Goal: Information Seeking & Learning: Learn about a topic

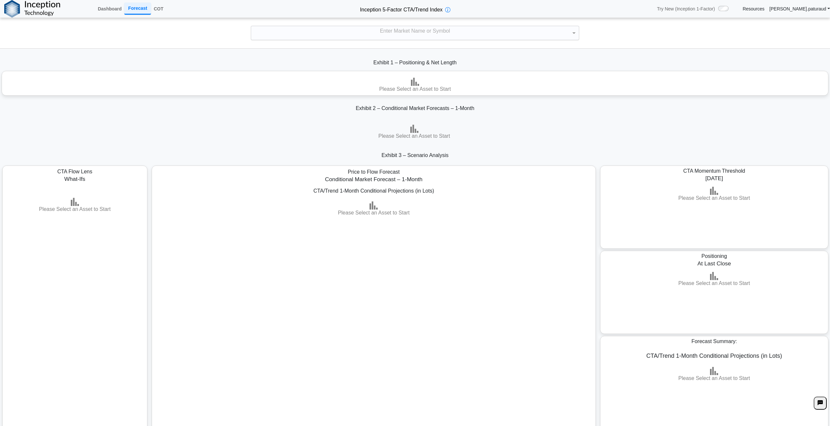
click at [384, 32] on div "Enter Market Name or Symbol" at bounding box center [415, 33] width 328 height 14
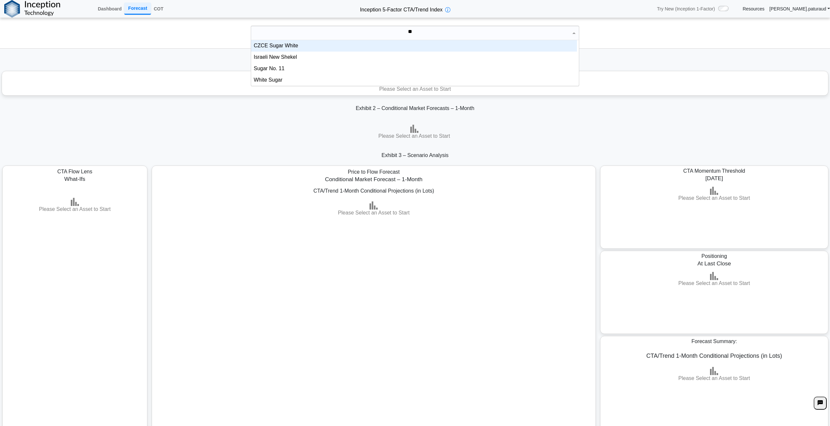
scroll to position [29, 321]
type input "*****"
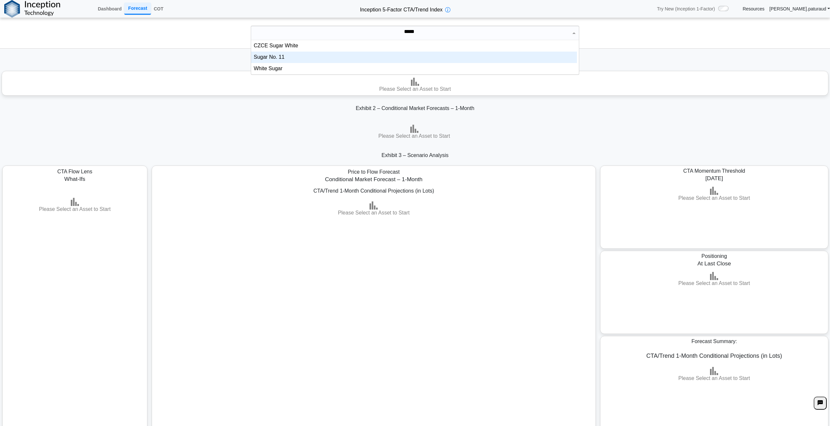
click at [311, 57] on div "Sugar No. 11" at bounding box center [414, 57] width 326 height 11
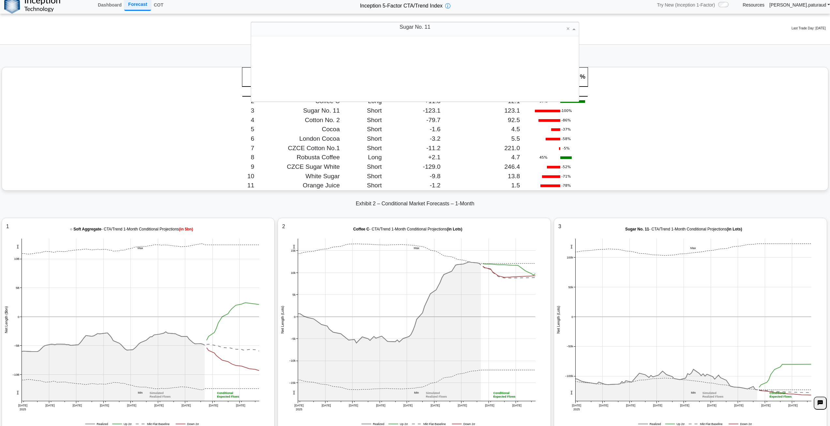
scroll to position [60, 321]
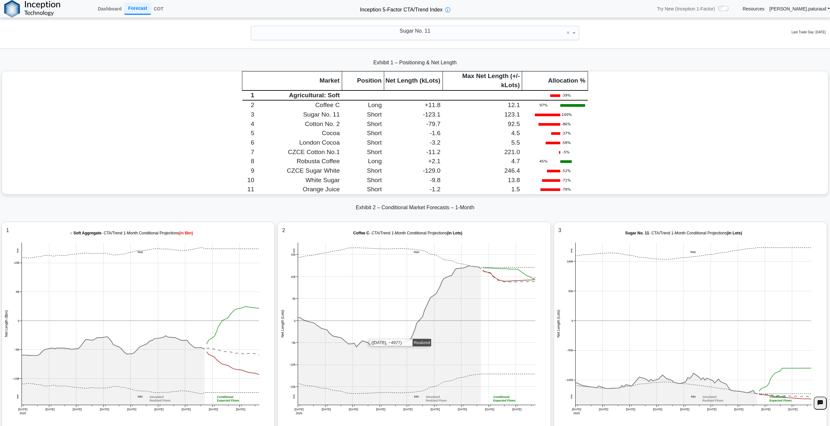
scroll to position [0, 0]
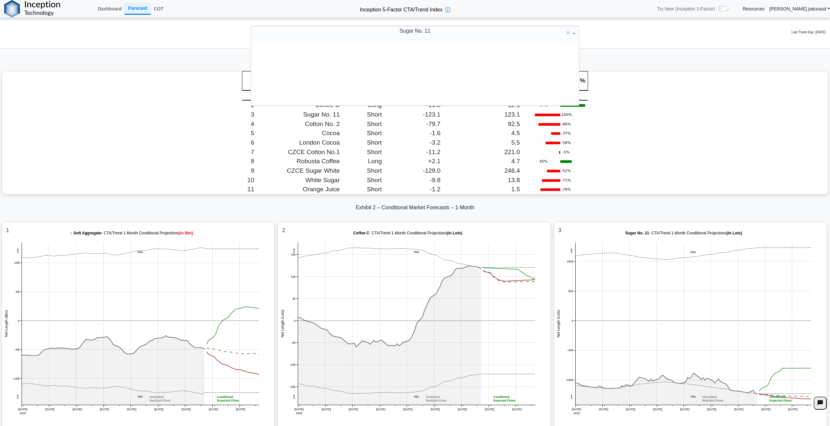
click at [404, 30] on span "Sugar No. 11" at bounding box center [415, 31] width 31 height 6
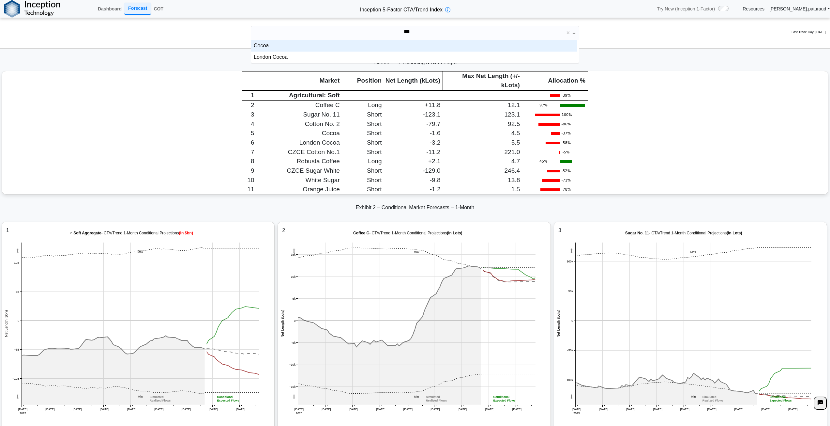
scroll to position [18, 321]
type input "*****"
click at [390, 45] on div "Cocoa" at bounding box center [414, 45] width 326 height 11
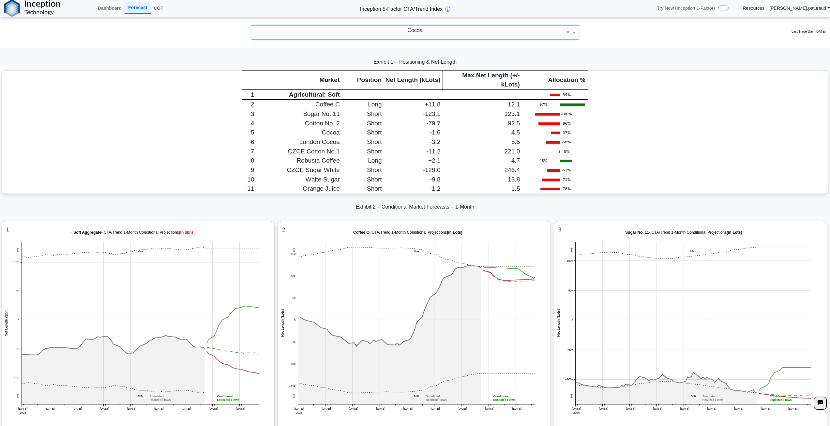
scroll to position [0, 0]
click at [655, 155] on div "Market Position Net Length (kLots) Max Net Length (+/- kLots) Allocation % 1 Ag…" at bounding box center [415, 132] width 826 height 123
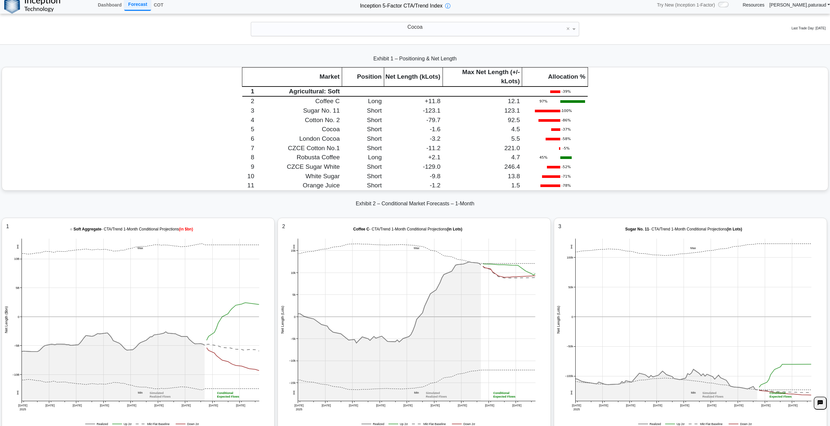
scroll to position [1077, 0]
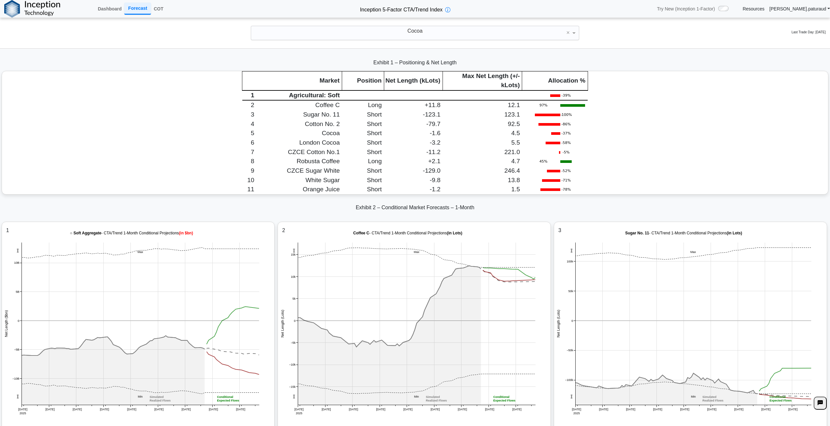
scroll to position [0, 0]
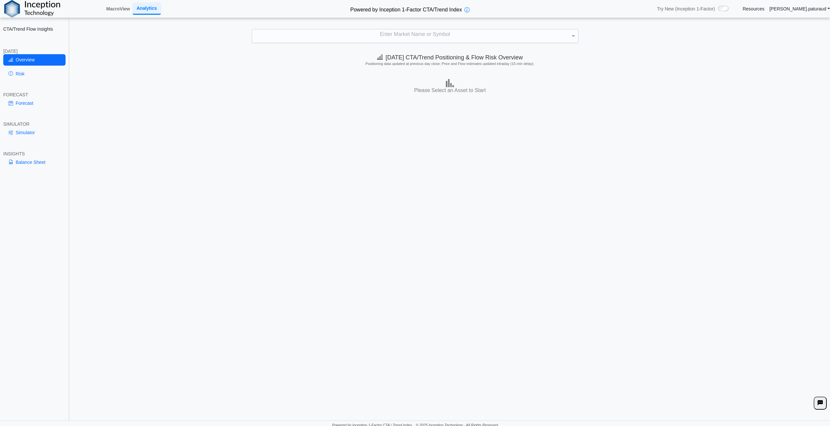
click at [463, 34] on div "Enter Market Name or Symbol" at bounding box center [415, 36] width 326 height 14
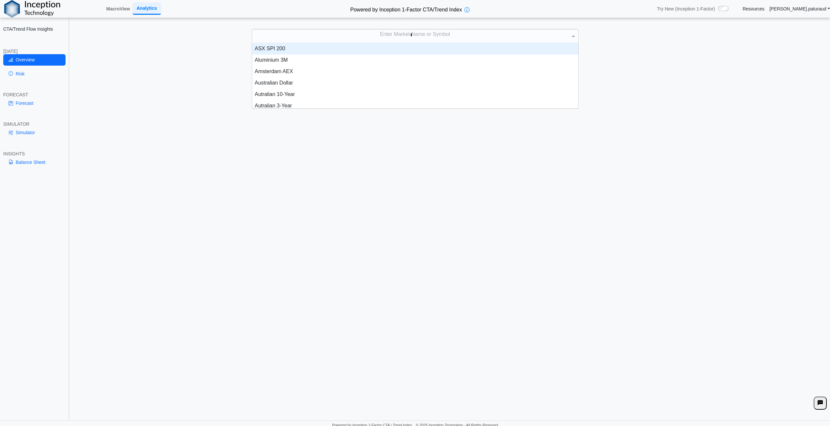
scroll to position [29, 321]
type input "*****"
click at [323, 54] on div "CZCE Sugar White" at bounding box center [415, 48] width 326 height 11
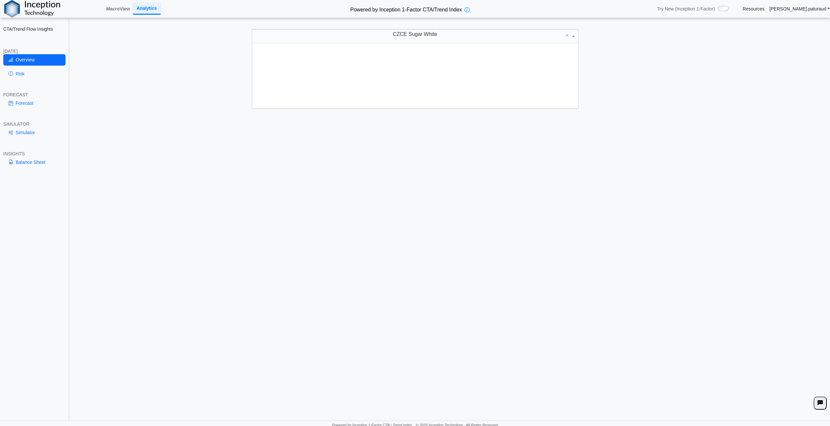
click at [374, 36] on div "CZCE Sugar White" at bounding box center [415, 36] width 326 height 14
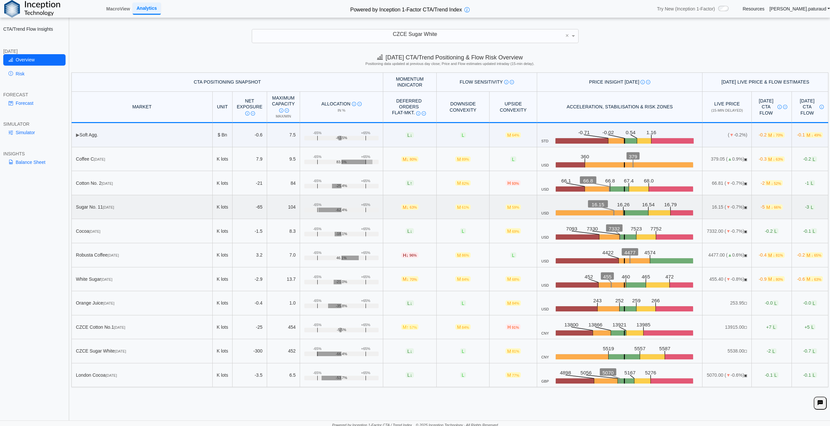
click at [765, 209] on span "M ↓ 66%" at bounding box center [774, 207] width 18 height 6
click at [23, 105] on link "Forecast" at bounding box center [34, 103] width 62 height 11
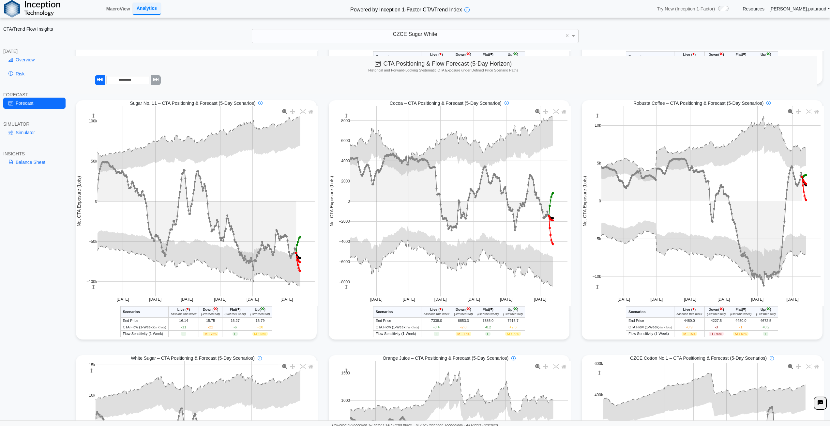
scroll to position [261, 0]
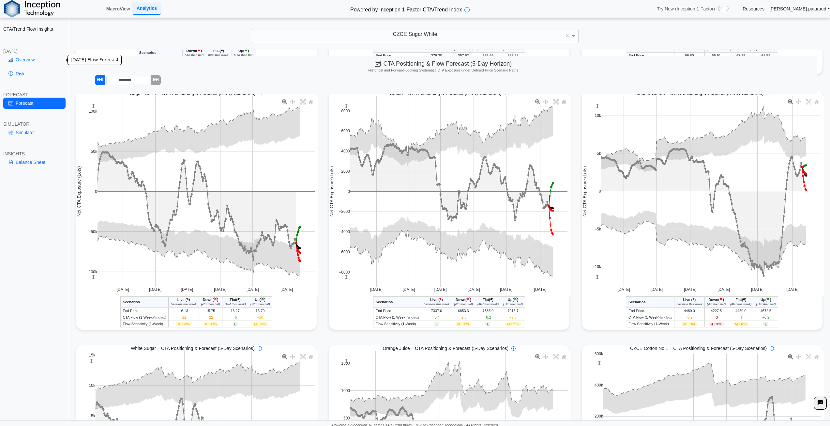
click at [28, 59] on link "Overview" at bounding box center [34, 59] width 62 height 11
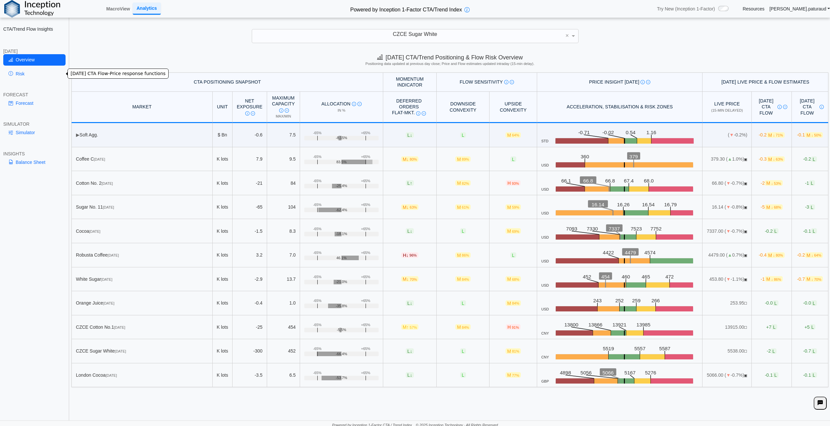
click at [22, 72] on link "Risk" at bounding box center [34, 73] width 62 height 11
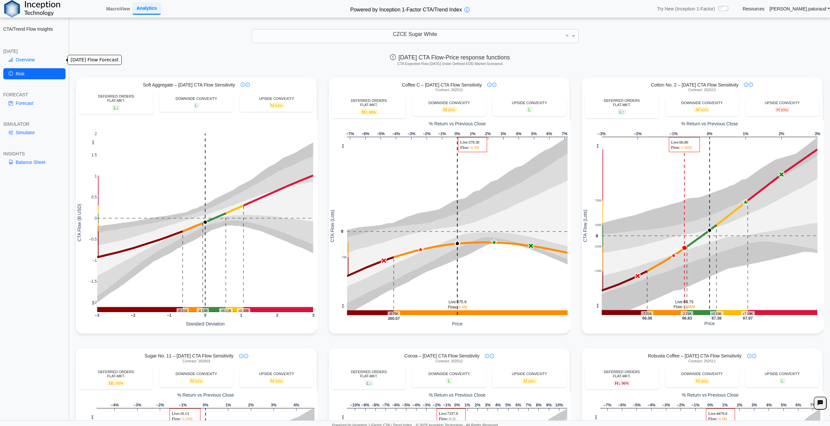
click at [21, 60] on link "Overview" at bounding box center [34, 59] width 62 height 11
